Goal: Book appointment/travel/reservation

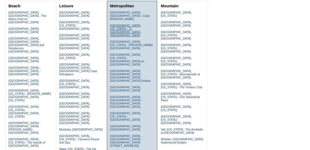
scroll to position [66, 0]
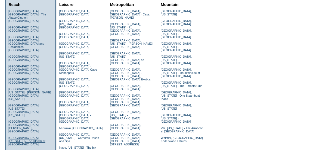
click at [25, 137] on link "[GEOGRAPHIC_DATA], [US_STATE] - The Islands of [GEOGRAPHIC_DATA]" at bounding box center [26, 142] width 37 height 10
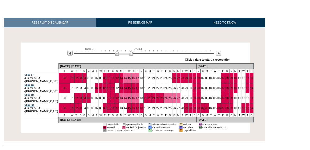
scroll to position [70, 0]
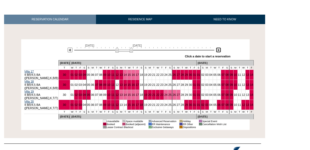
click at [217, 49] on img at bounding box center [218, 50] width 5 height 5
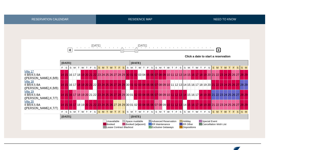
click at [217, 49] on img at bounding box center [218, 50] width 5 height 5
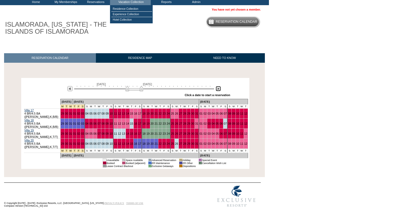
scroll to position [0, 0]
